Goal: Transaction & Acquisition: Download file/media

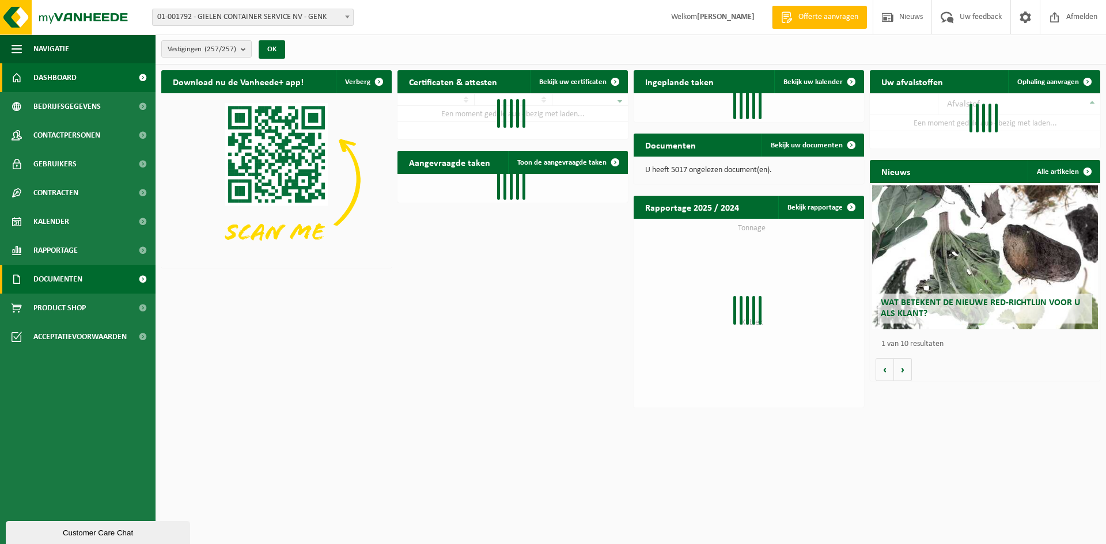
click at [57, 278] on span "Documenten" at bounding box center [57, 279] width 49 height 29
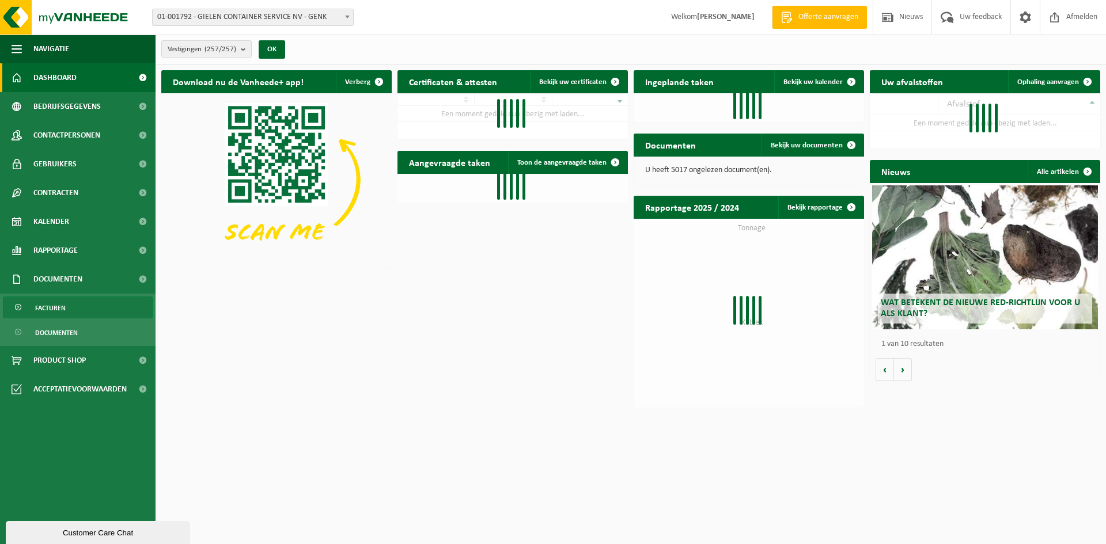
click at [46, 309] on span "Facturen" at bounding box center [50, 308] width 31 height 22
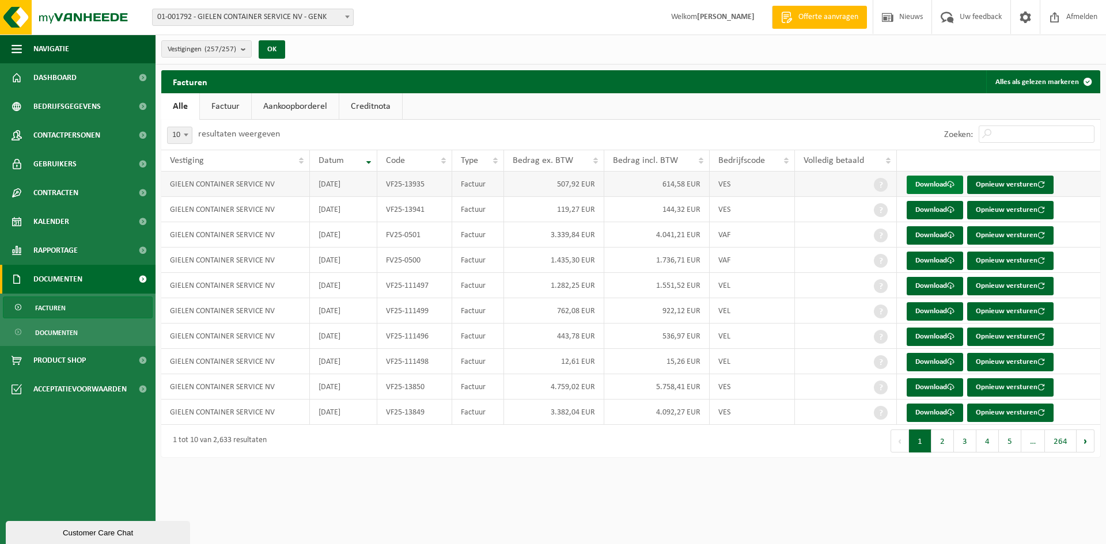
click at [939, 184] on link "Download" at bounding box center [935, 185] width 56 height 18
click at [937, 209] on link "Download" at bounding box center [935, 210] width 56 height 18
click at [922, 235] on link "Download" at bounding box center [935, 235] width 56 height 18
click at [920, 236] on link "Download" at bounding box center [935, 235] width 56 height 18
click at [926, 259] on link "Download" at bounding box center [935, 261] width 56 height 18
